Goal: Information Seeking & Learning: Learn about a topic

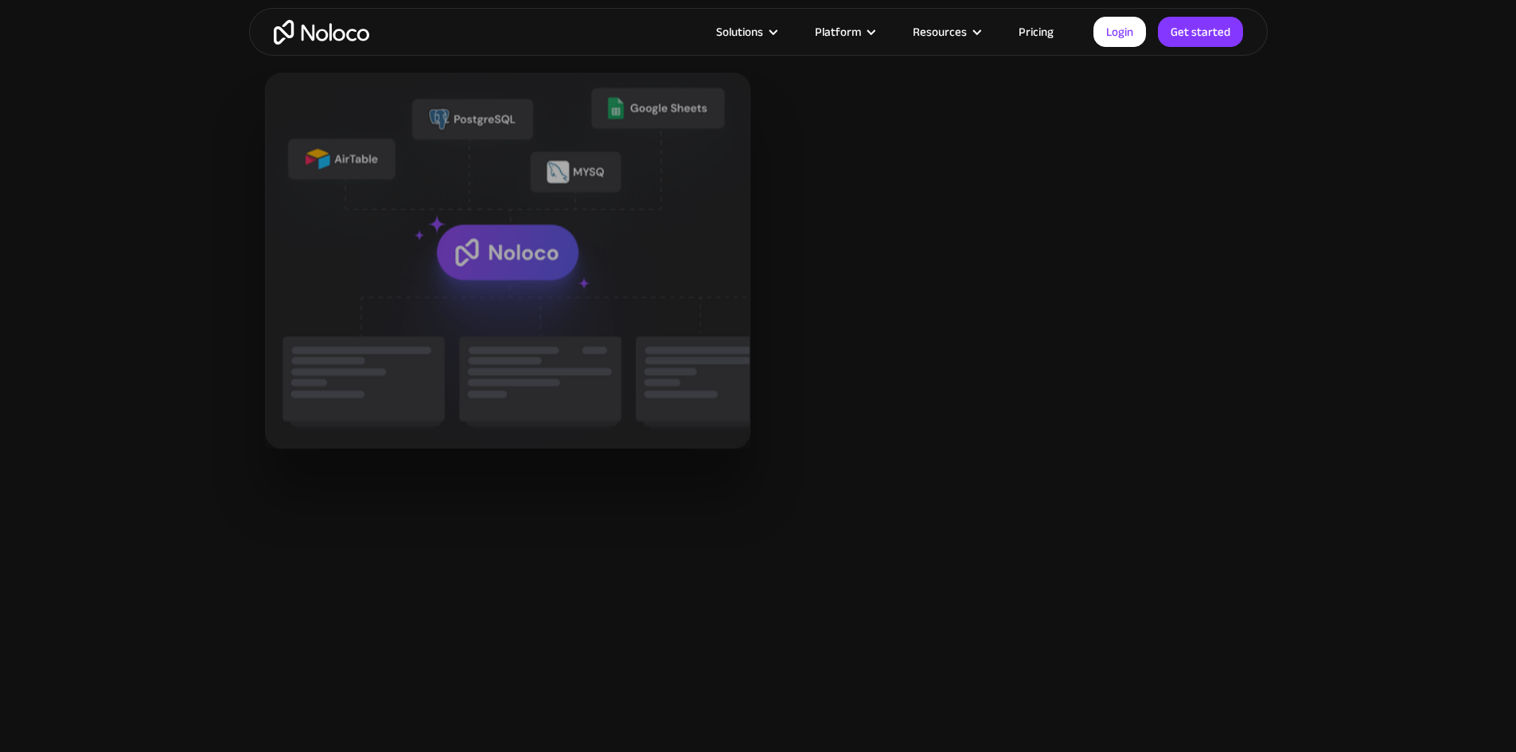
scroll to position [1990, 0]
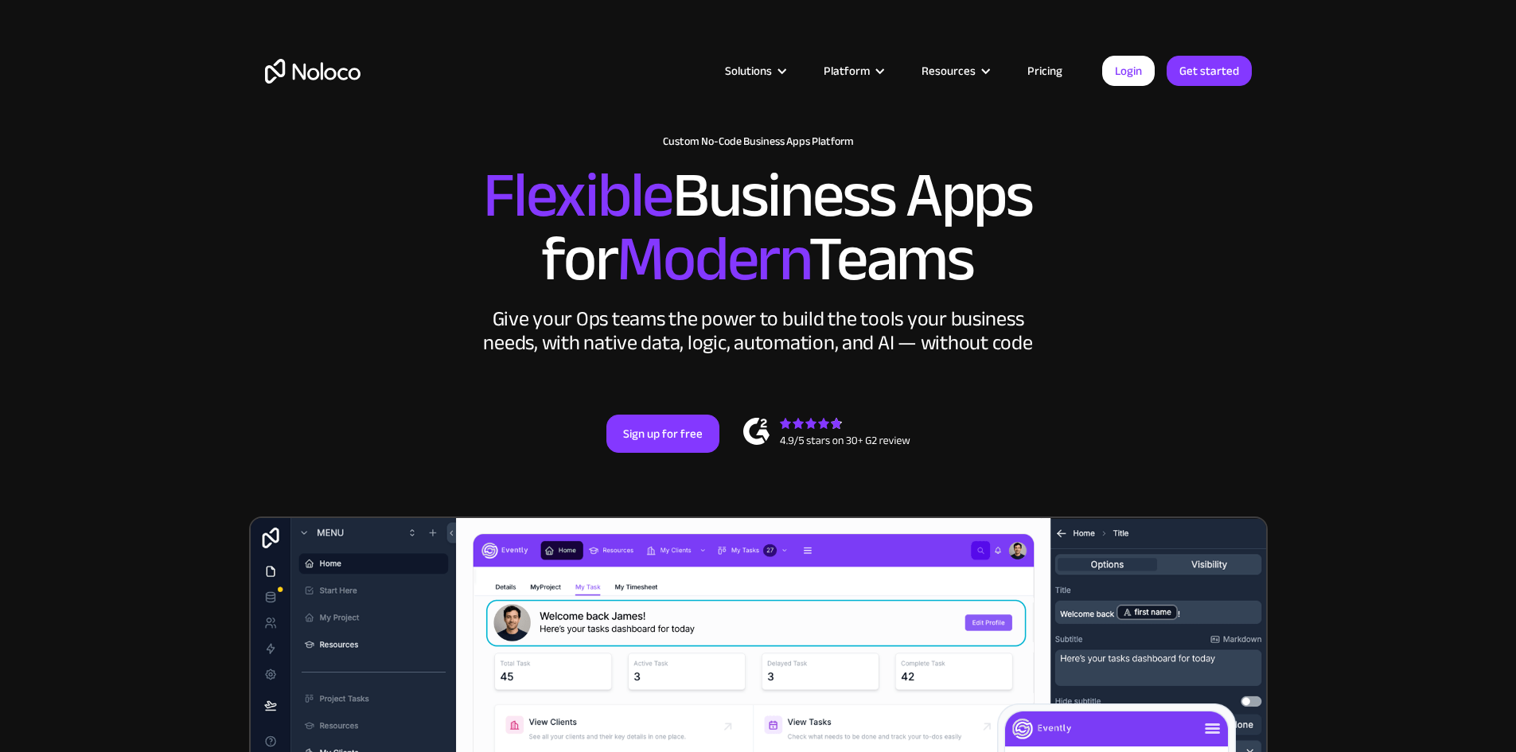
click at [1047, 72] on link "Pricing" at bounding box center [1045, 70] width 75 height 21
